Goal: Find specific page/section: Find specific page/section

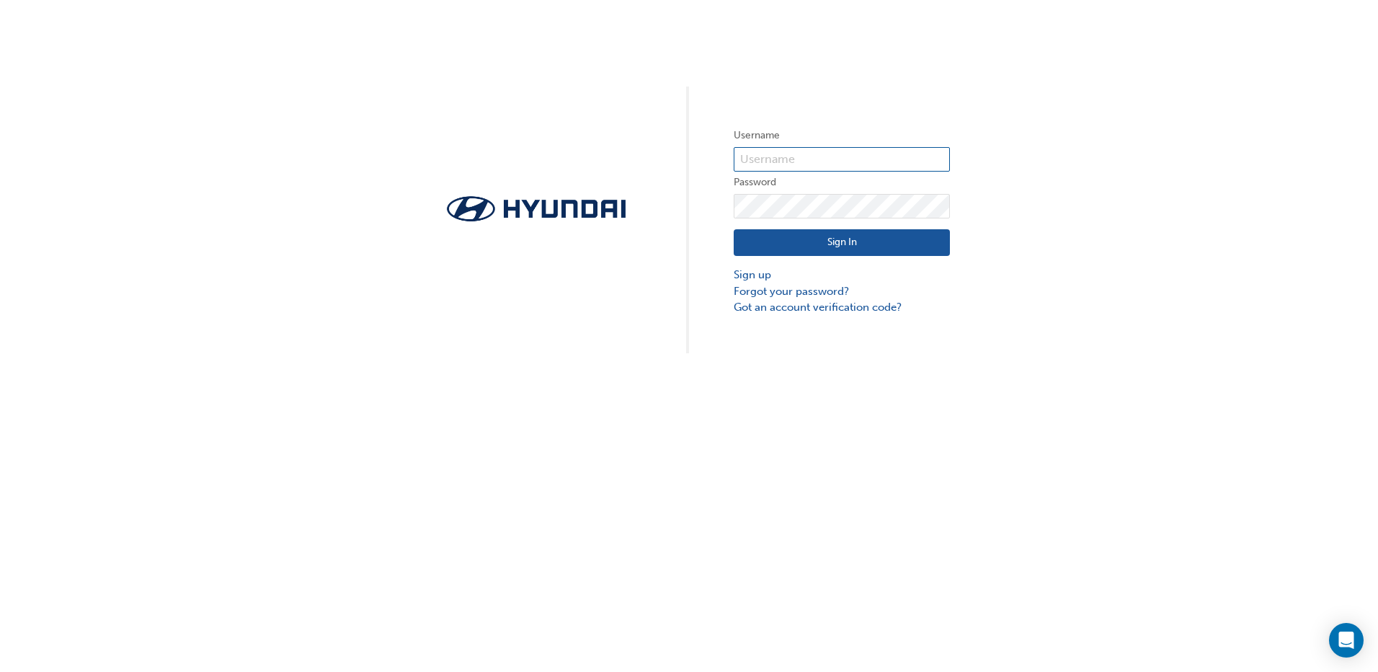
type input "29951"
click at [828, 244] on button "Sign In" at bounding box center [842, 242] width 216 height 27
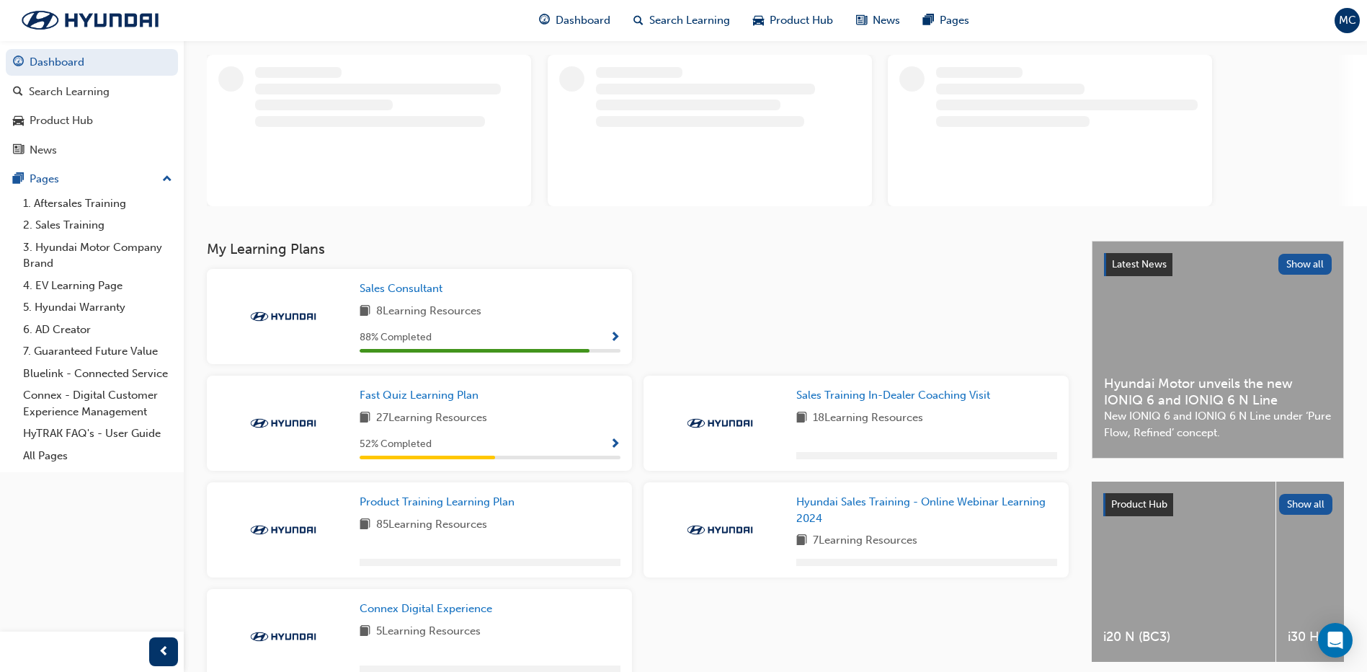
scroll to position [144, 0]
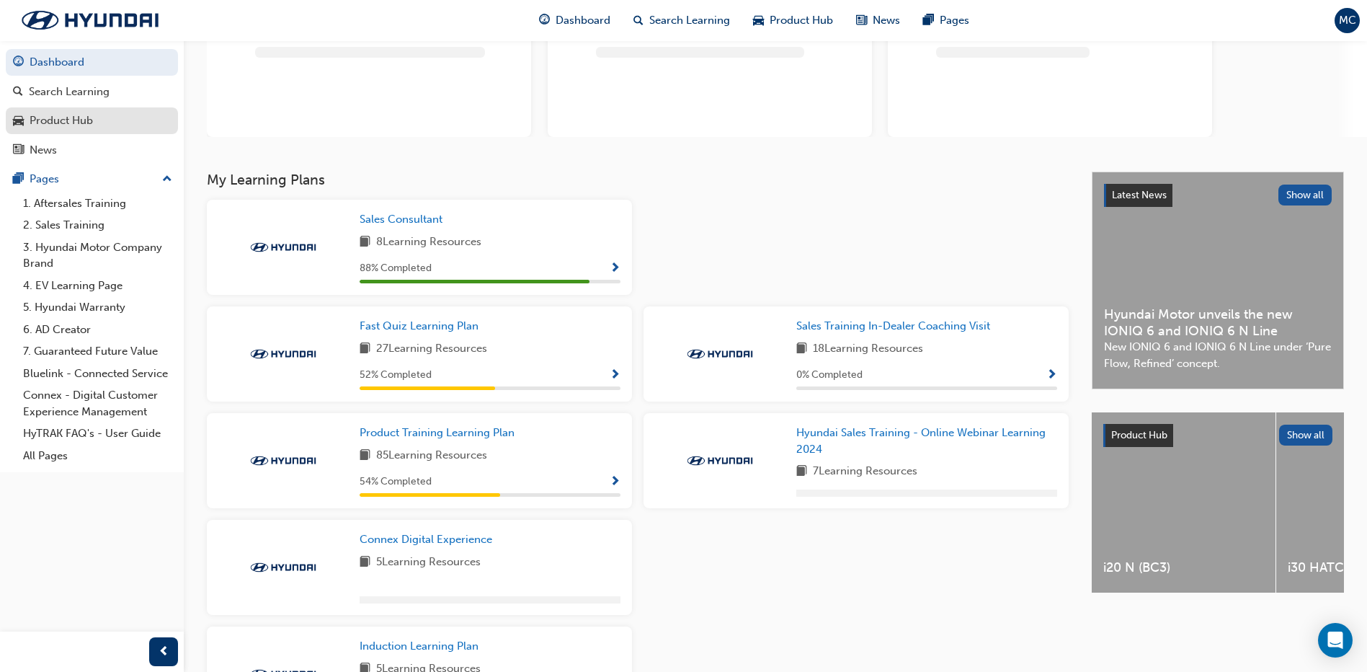
click at [80, 115] on div "Product Hub" at bounding box center [61, 120] width 63 height 17
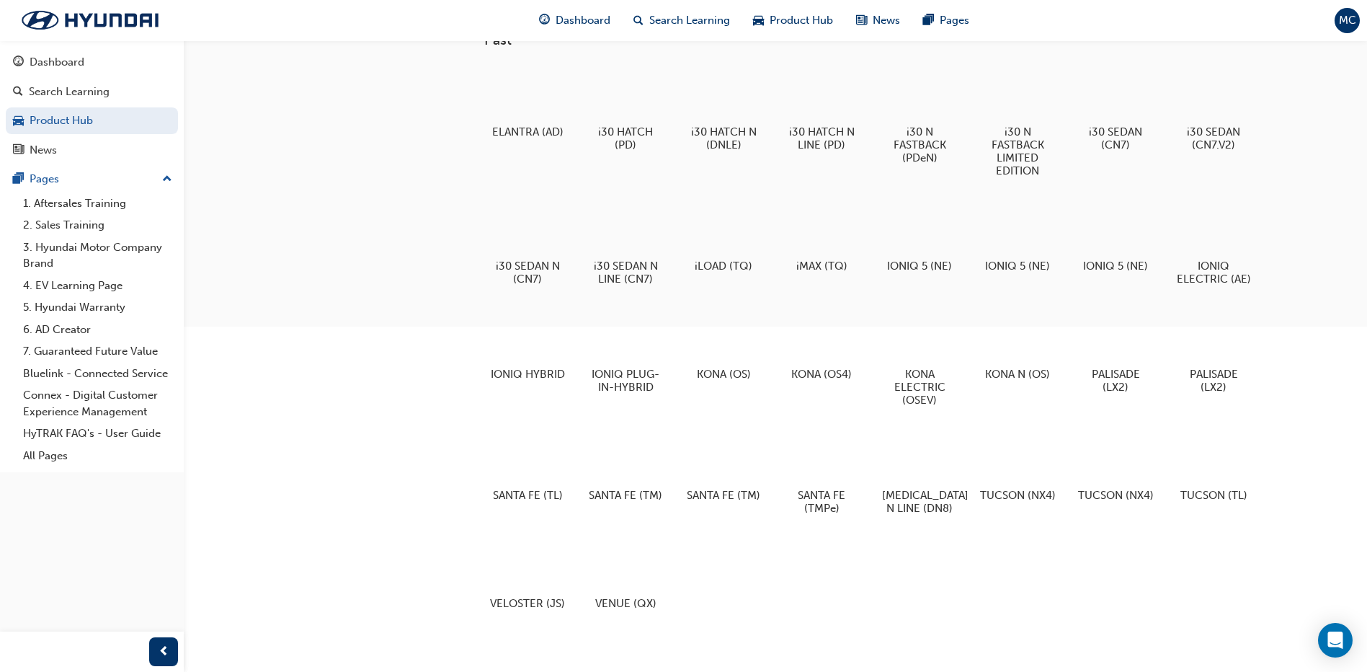
scroll to position [435, 0]
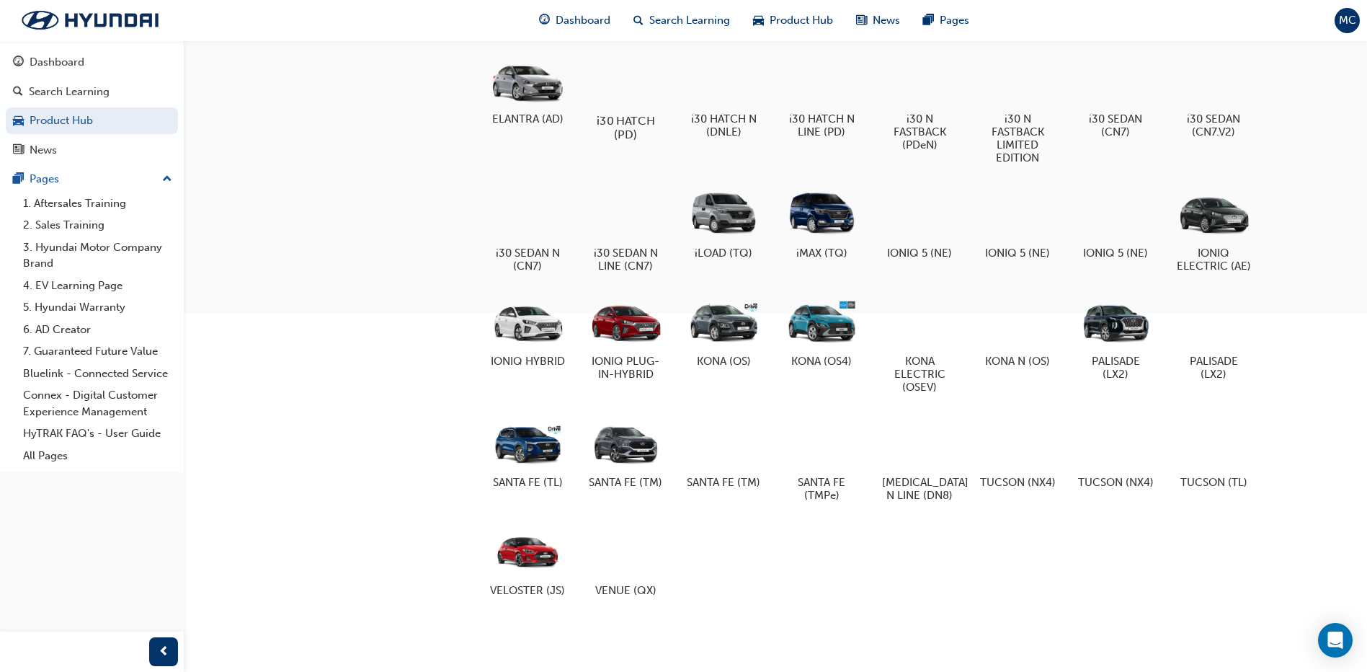
click at [634, 112] on div "i30 HATCH (PD)" at bounding box center [626, 96] width 92 height 102
